Goal: Task Accomplishment & Management: Use online tool/utility

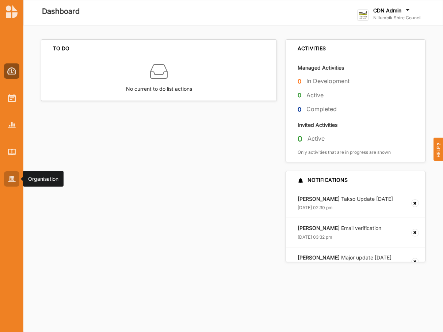
click at [10, 179] on img at bounding box center [12, 179] width 8 height 6
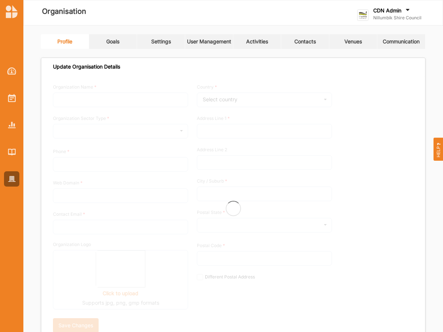
type input "Nillumbik Shire Council"
type input "03 9433 3111"
type input "nillumbik.vic.gov.au"
type input "sarah.hammond@nillumbik.vic.gov.au"
type input "Civic Drive"
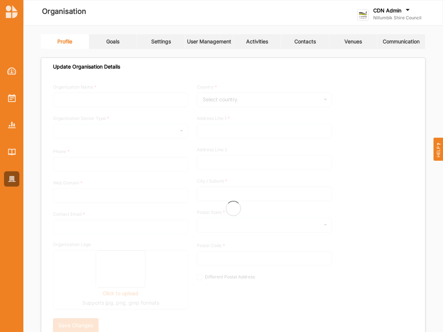
type input "Greensborough"
type input "3088"
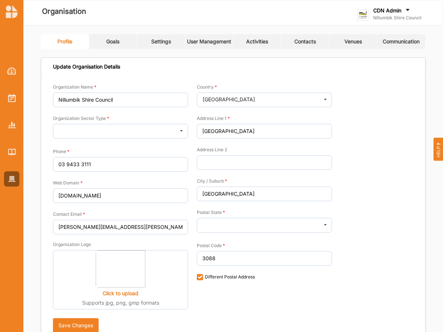
checkbox input "true"
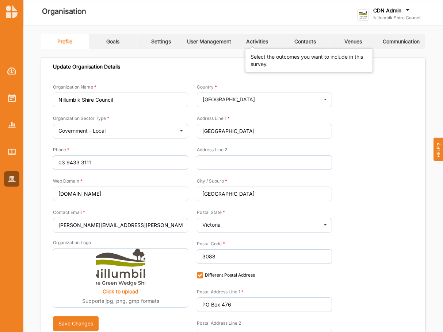
click at [268, 42] on div "Activities" at bounding box center [257, 41] width 22 height 7
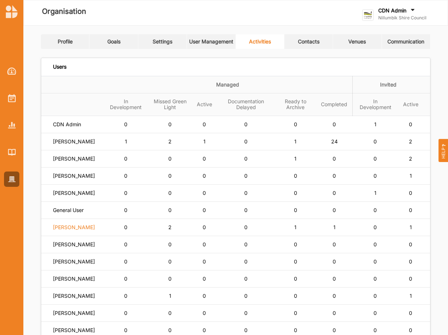
click at [80, 128] on label "Renee Cosgrave" at bounding box center [67, 124] width 28 height 7
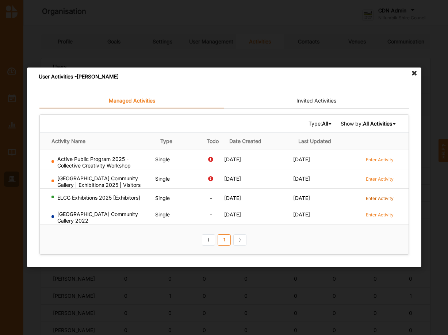
click at [379, 196] on label "Enter Activity" at bounding box center [379, 198] width 28 height 6
click at [416, 74] on icon at bounding box center [414, 73] width 12 height 12
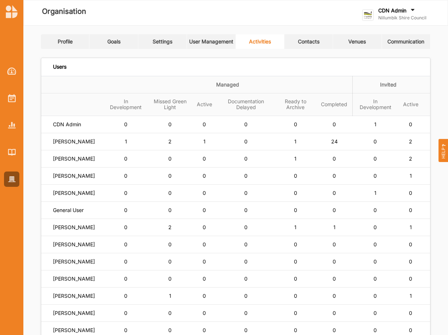
click at [409, 12] on div "CDN Admin" at bounding box center [402, 11] width 48 height 8
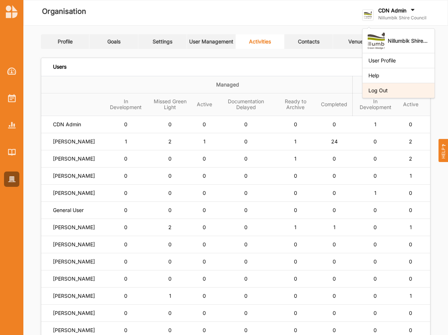
click at [392, 88] on div "Log Out" at bounding box center [398, 90] width 60 height 7
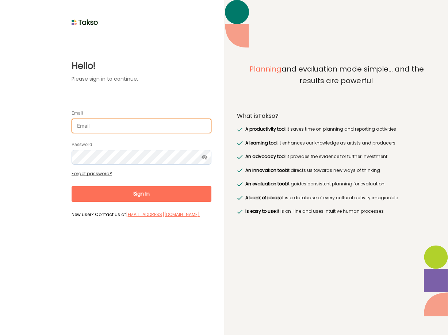
type input "dave@acao.cloud"
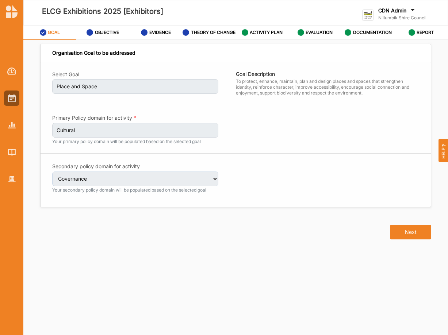
select select "4"
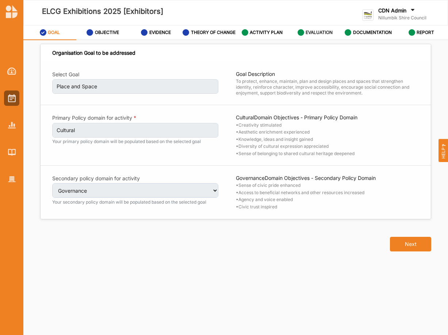
click at [317, 35] on label "EVALUATION" at bounding box center [318, 33] width 27 height 6
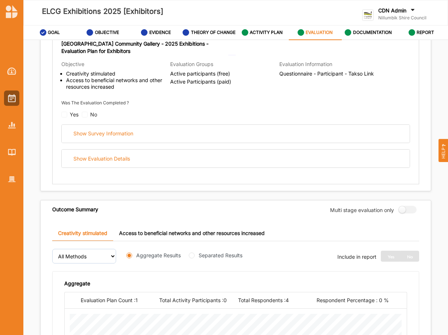
scroll to position [112, 0]
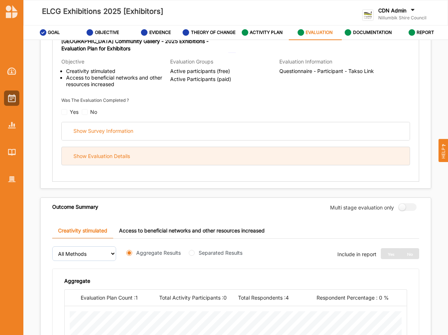
click at [117, 165] on div "Show Evaluation Details" at bounding box center [236, 156] width 348 height 18
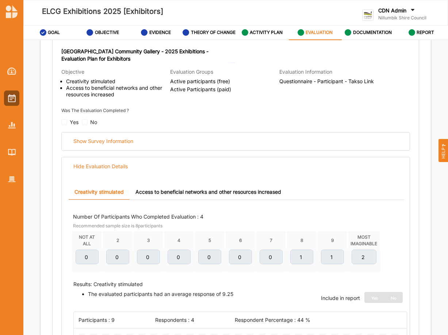
scroll to position [99, 0]
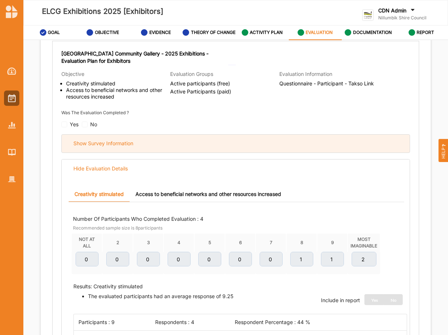
click at [105, 147] on div "Show Survey Information" at bounding box center [103, 143] width 60 height 7
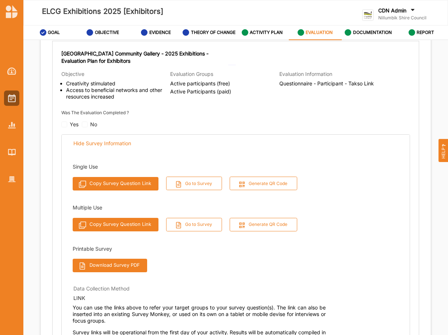
click at [124, 228] on button "Copy Survey Question Link" at bounding box center [116, 224] width 86 height 13
click at [200, 231] on button "Go to Survey" at bounding box center [194, 224] width 56 height 13
